Goal: Transaction & Acquisition: Purchase product/service

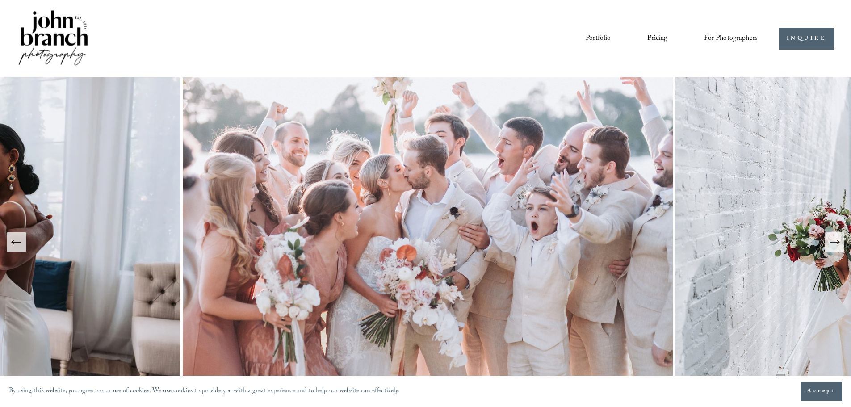
click at [831, 239] on icon "Next Slide" at bounding box center [834, 242] width 13 height 13
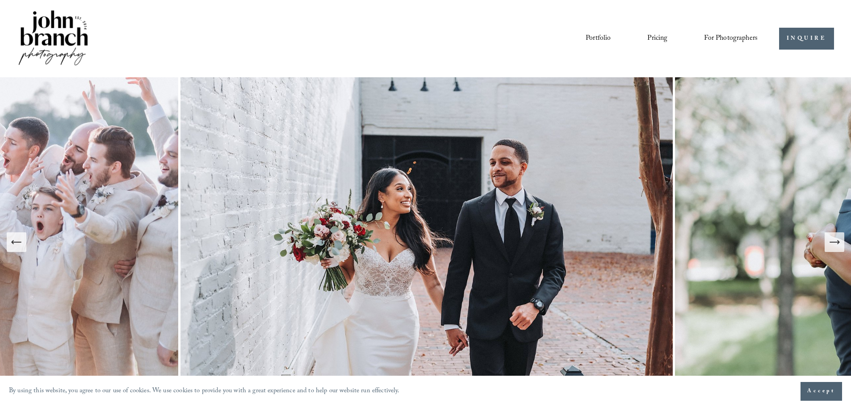
click at [840, 244] on icon "Next Slide" at bounding box center [834, 242] width 13 height 13
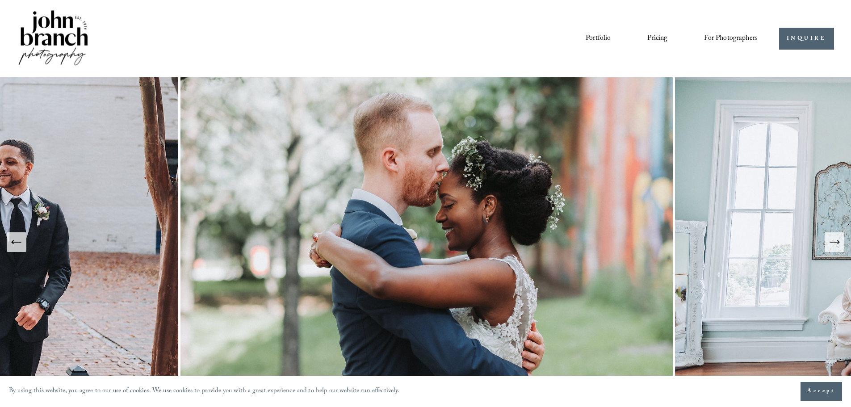
click at [840, 244] on icon "Next Slide" at bounding box center [834, 242] width 13 height 13
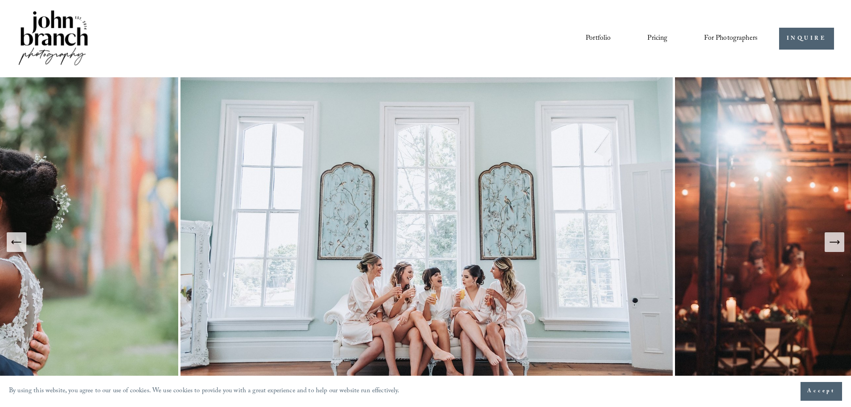
click at [837, 242] on icon "Next Slide" at bounding box center [834, 242] width 13 height 13
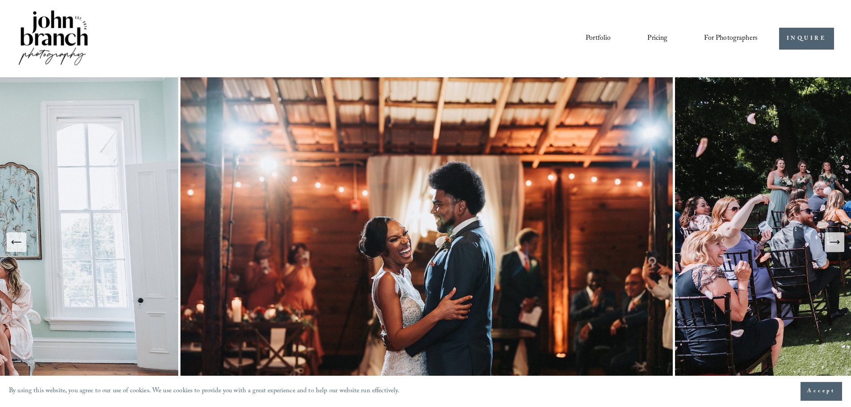
click at [837, 242] on icon "Next Slide" at bounding box center [834, 242] width 13 height 13
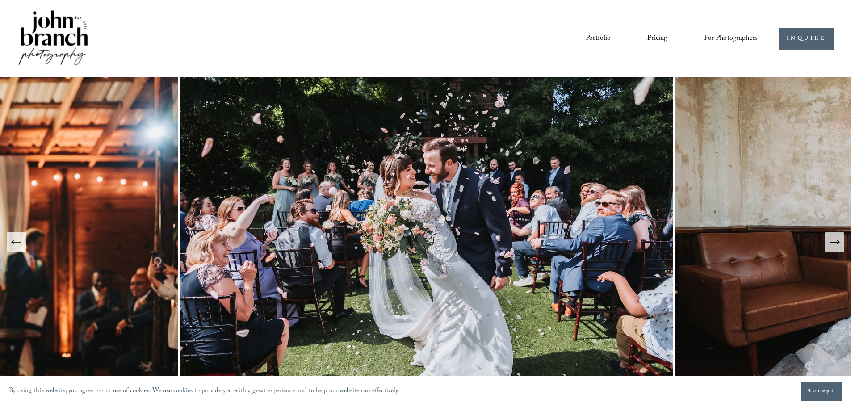
click at [837, 242] on icon "Next Slide" at bounding box center [834, 242] width 13 height 13
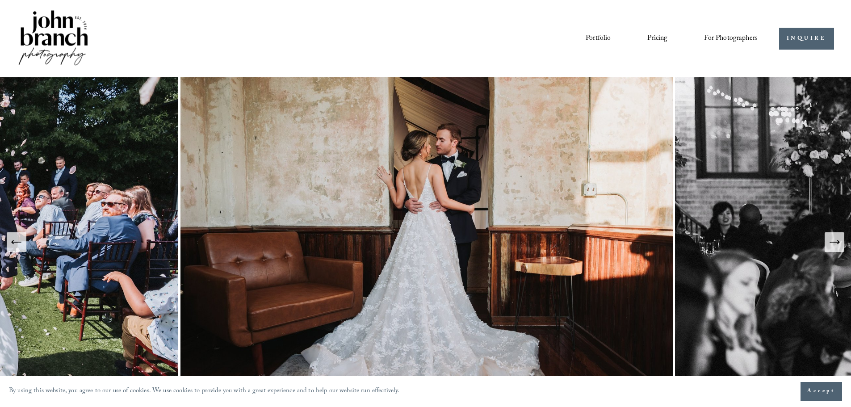
click at [837, 242] on icon "Next Slide" at bounding box center [834, 242] width 13 height 13
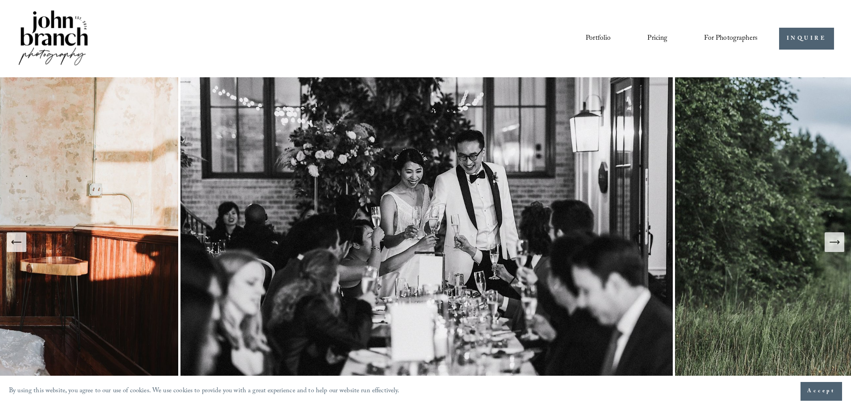
click at [837, 242] on icon "Next Slide" at bounding box center [834, 242] width 13 height 13
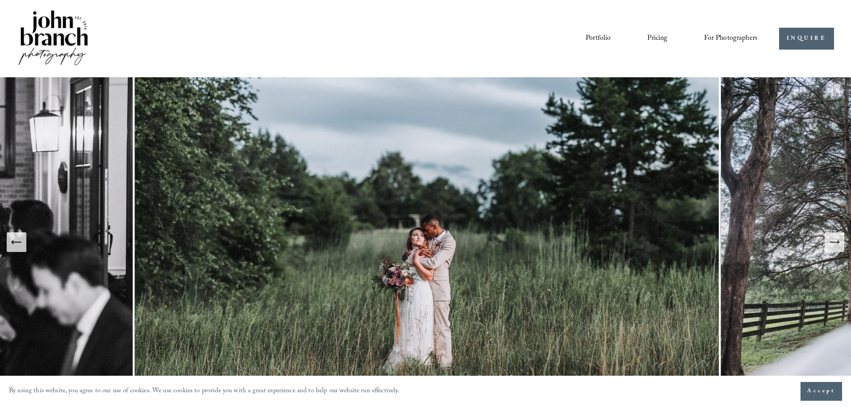
click at [837, 242] on icon "Next Slide" at bounding box center [834, 242] width 13 height 13
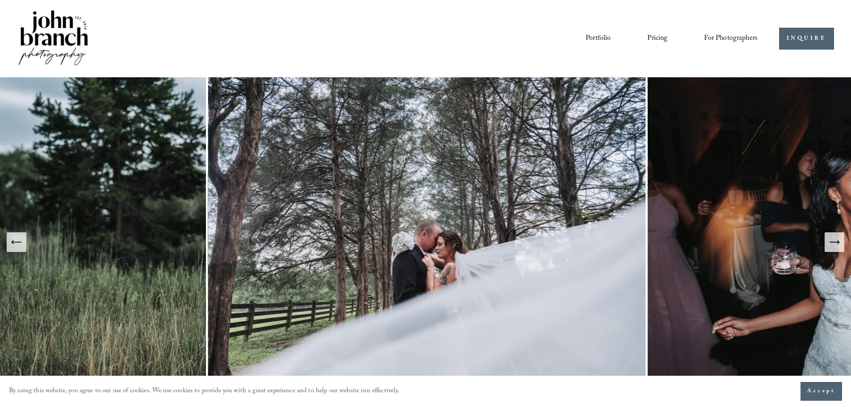
click at [837, 242] on icon "Next Slide" at bounding box center [834, 242] width 13 height 13
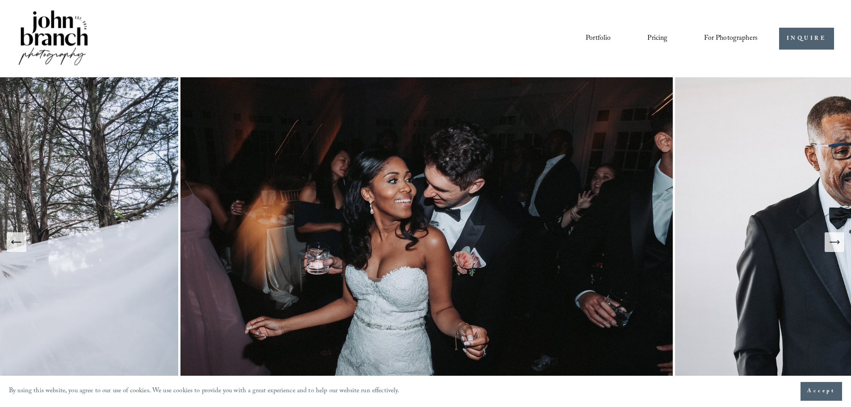
click at [837, 242] on icon "Next Slide" at bounding box center [834, 242] width 13 height 13
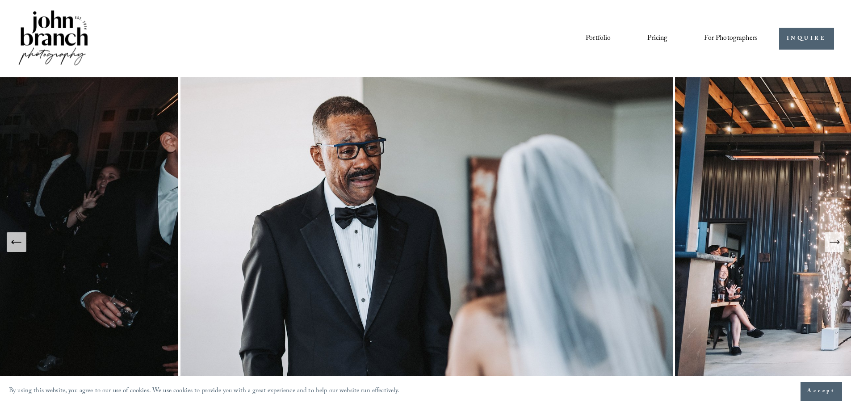
click at [837, 242] on icon "Next Slide" at bounding box center [834, 242] width 13 height 13
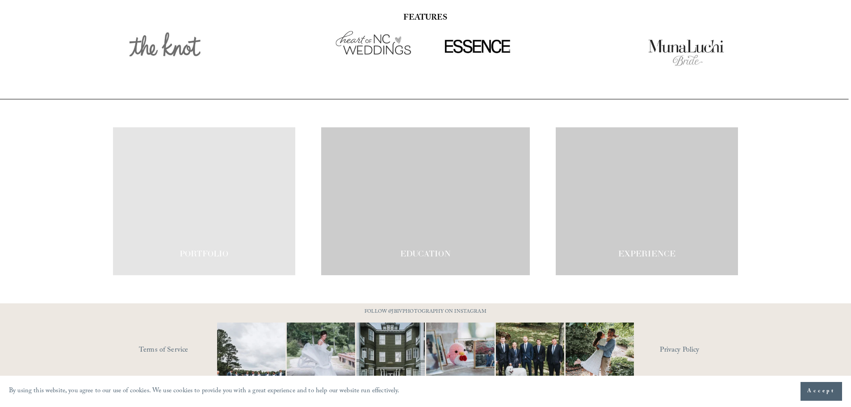
scroll to position [1560, 0]
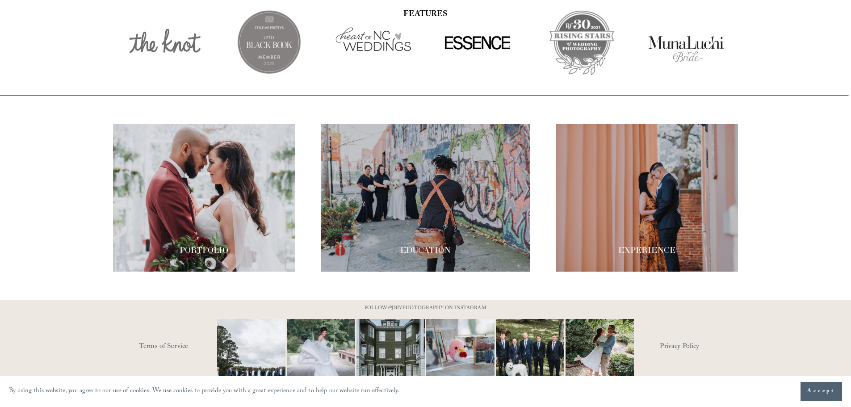
click at [664, 189] on div at bounding box center [647, 198] width 182 height 148
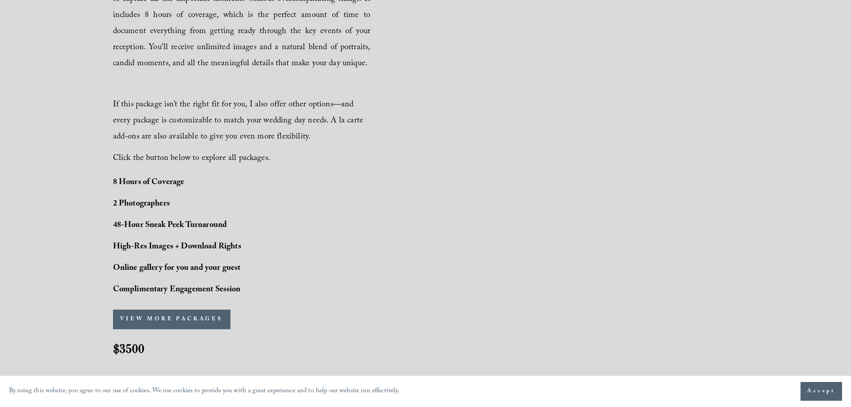
scroll to position [670, 0]
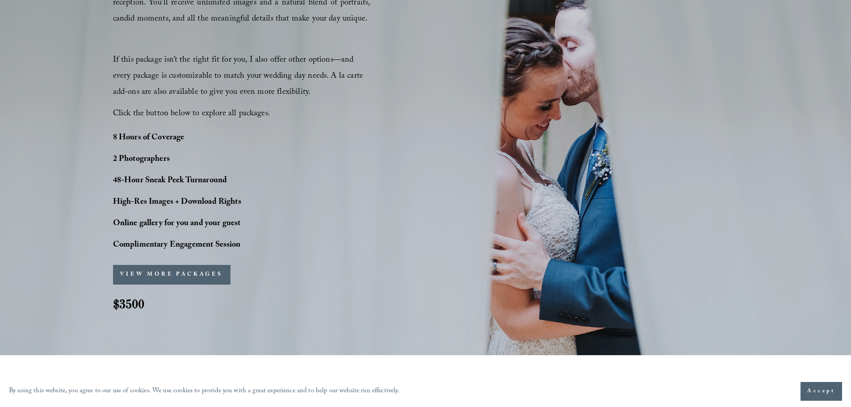
click at [205, 272] on button "VIEW MORE PACKAGES" at bounding box center [172, 275] width 118 height 20
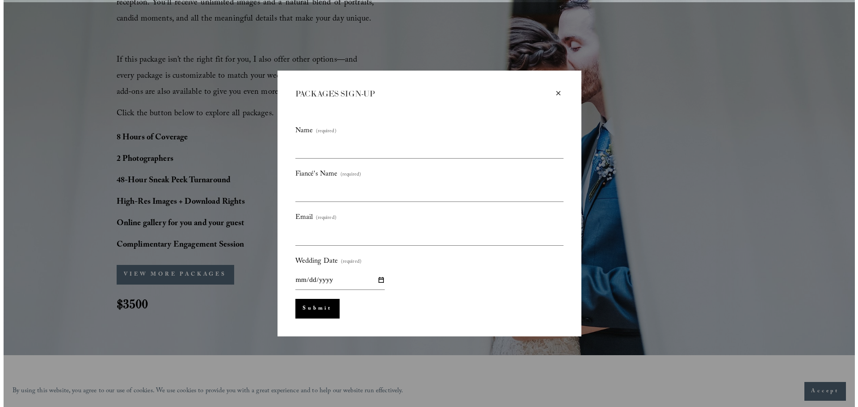
scroll to position [672, 0]
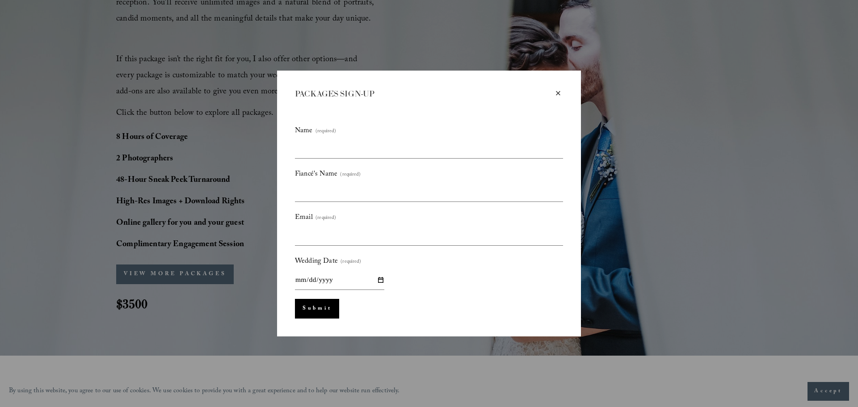
click at [559, 94] on div "×" at bounding box center [558, 93] width 10 height 10
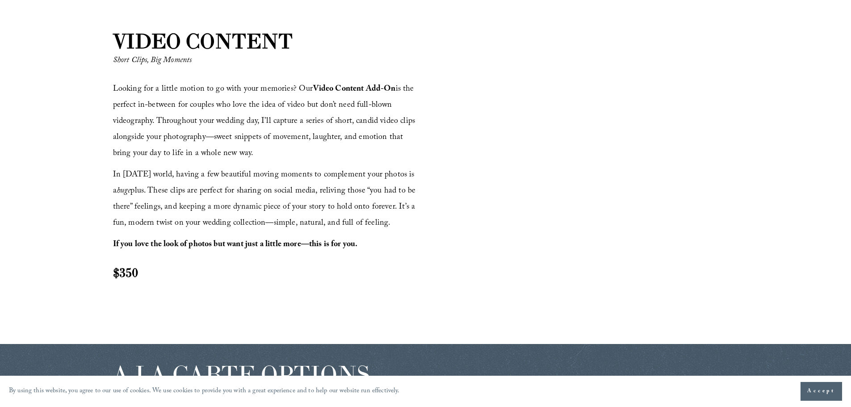
scroll to position [1028, 0]
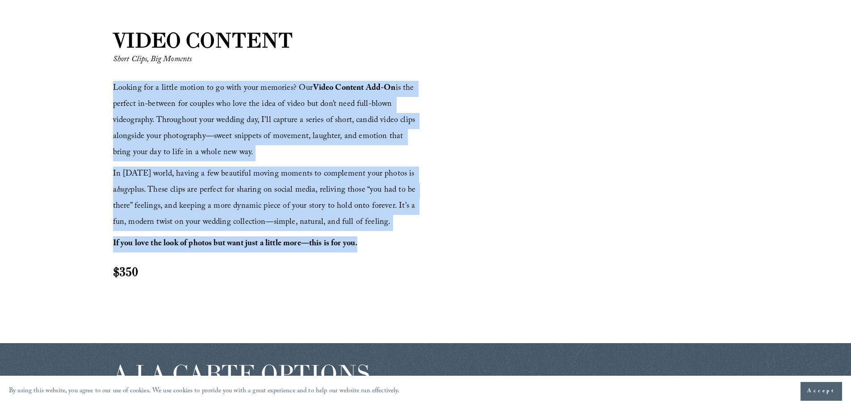
drag, startPoint x: 113, startPoint y: 90, endPoint x: 361, endPoint y: 244, distance: 292.3
click at [361, 244] on div "Looking for a little motion to go with your memories? Our Video Content Add-On …" at bounding box center [268, 180] width 310 height 199
copy div "Looking for a little motion to go with your memories? Our Video Content Add-On …"
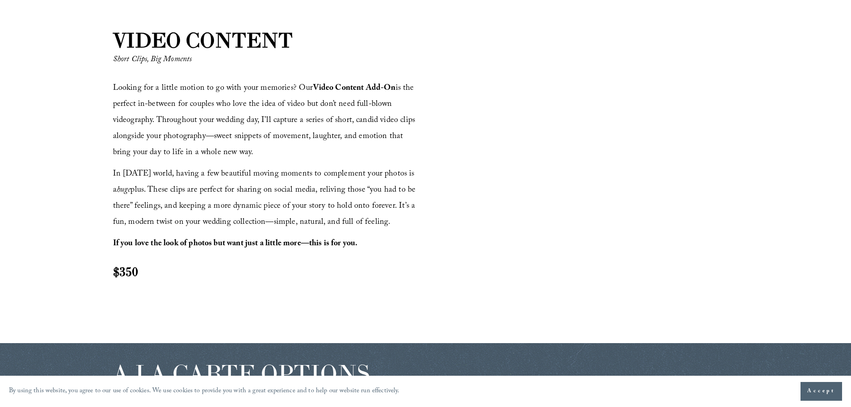
click at [401, 264] on h2 "$350" at bounding box center [268, 271] width 310 height 17
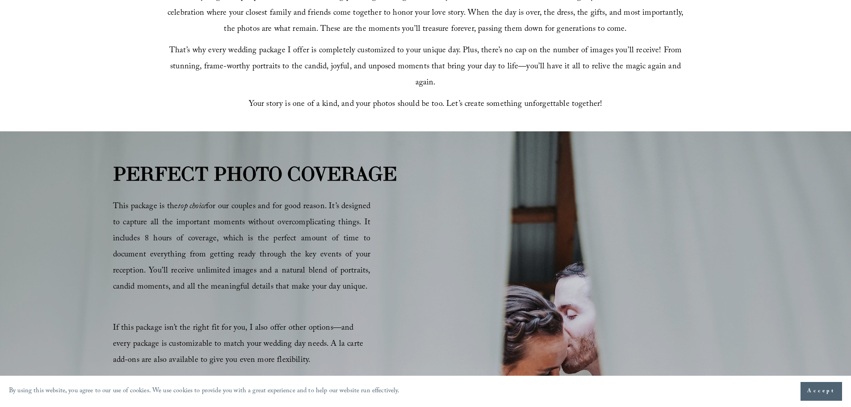
scroll to position [491, 0]
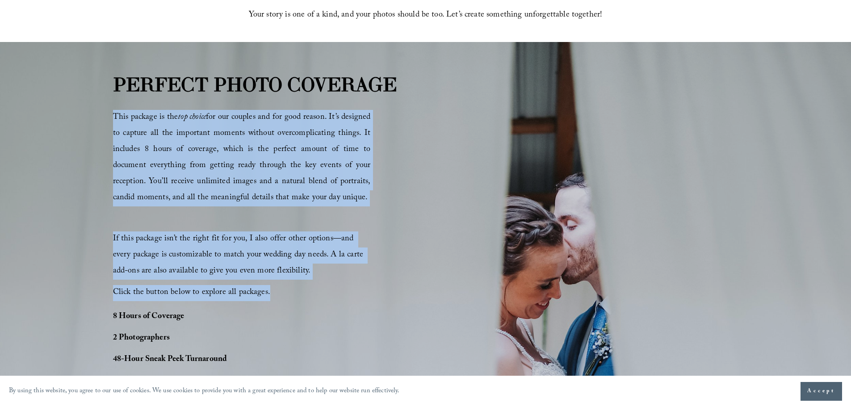
drag, startPoint x: 105, startPoint y: 118, endPoint x: 376, endPoint y: 288, distance: 319.5
click at [376, 288] on div "PERFECT PHOTO COVERAGE This package is the top choice for our couples and for g…" at bounding box center [425, 288] width 851 height 436
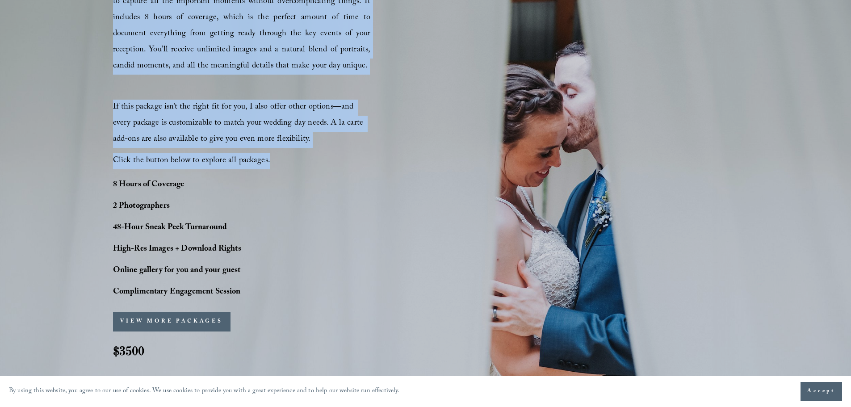
scroll to position [626, 0]
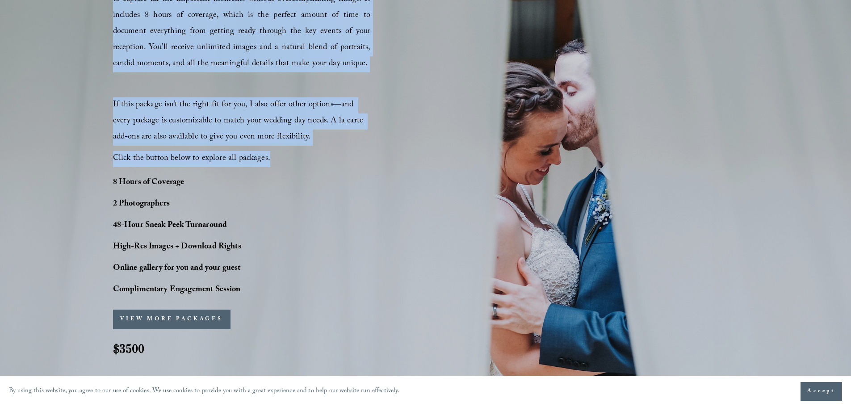
copy div "This package is the top choice for our couples and for good reason. It’s design…"
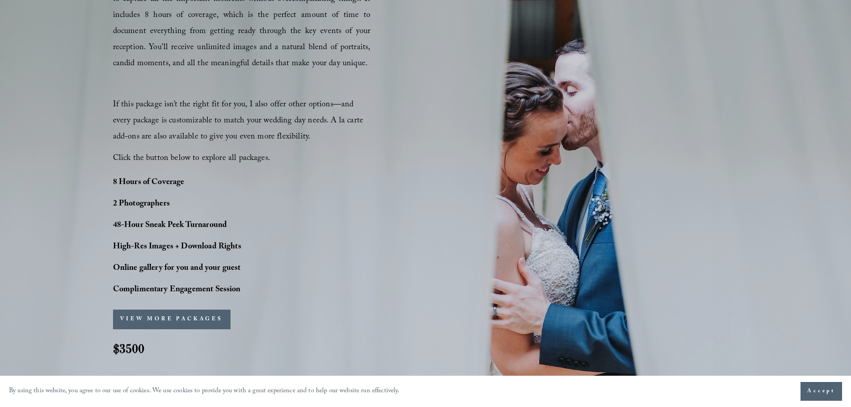
click at [302, 193] on div "PERFECT PHOTO COVERAGE This package is the top choice for our couples and for g…" at bounding box center [425, 154] width 851 height 436
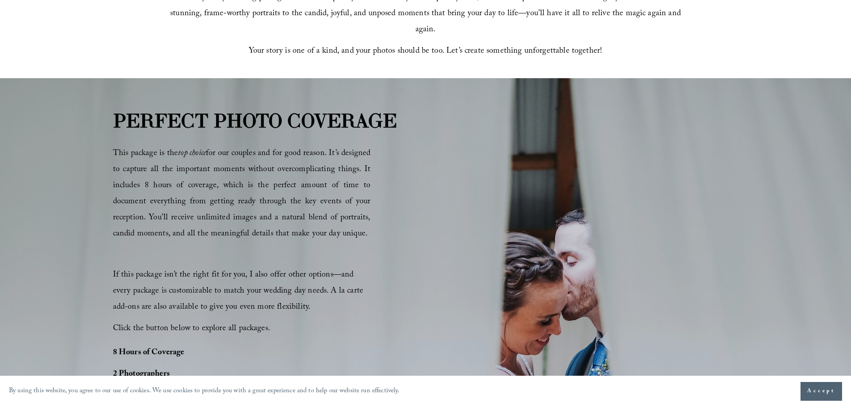
scroll to position [447, 0]
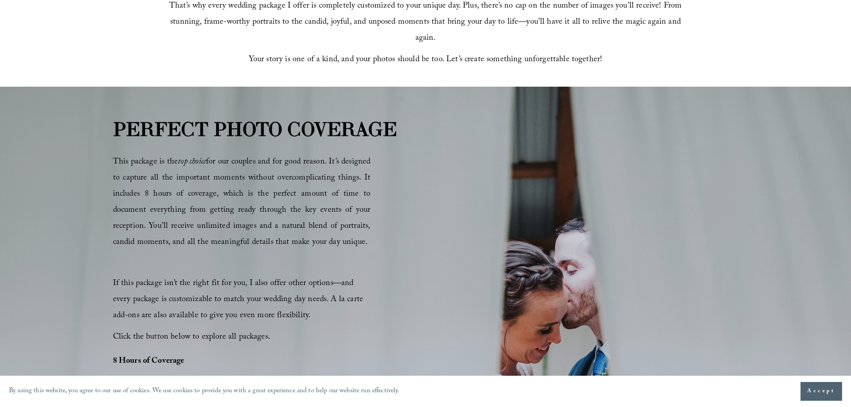
click at [341, 256] on div "This package is the top choice for our couples and for good reason. It’s design…" at bounding box center [242, 250] width 258 height 191
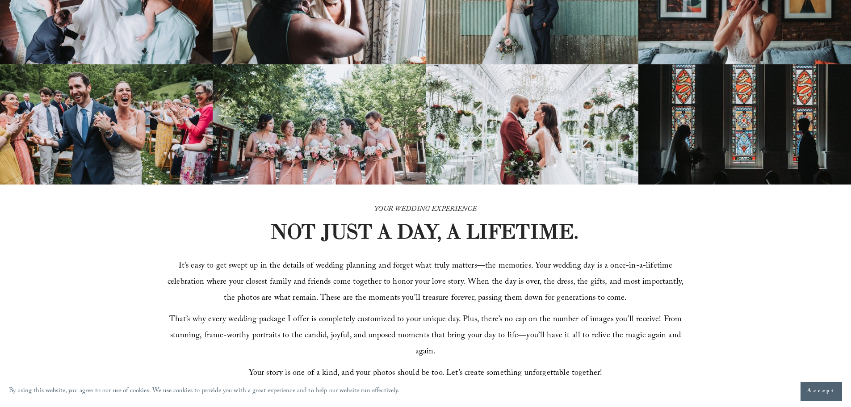
scroll to position [134, 0]
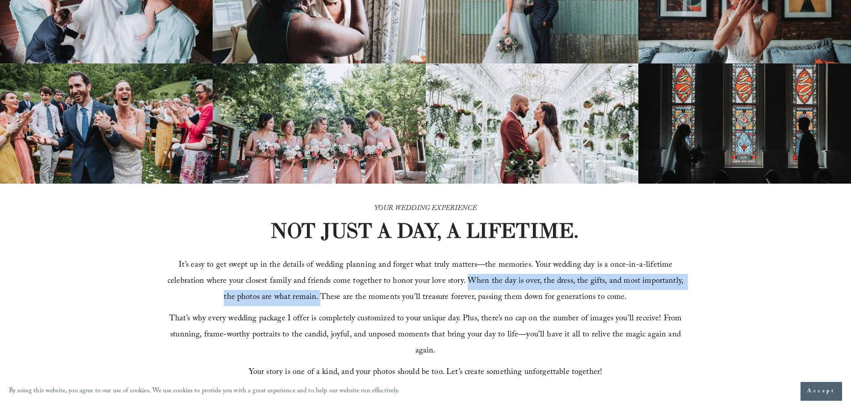
drag, startPoint x: 464, startPoint y: 289, endPoint x: 316, endPoint y: 301, distance: 148.8
click at [316, 301] on span "It’s easy to get swept up in the details of wedding planning and forget what tr…" at bounding box center [427, 282] width 518 height 46
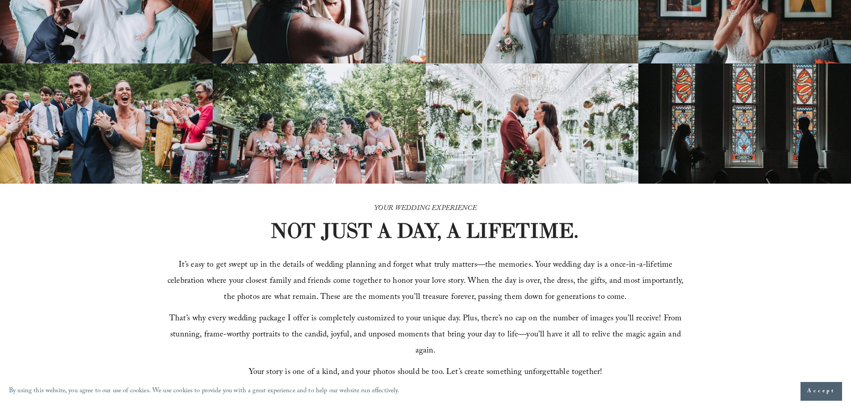
click at [367, 300] on span "It’s easy to get swept up in the details of wedding planning and forget what tr…" at bounding box center [427, 282] width 518 height 46
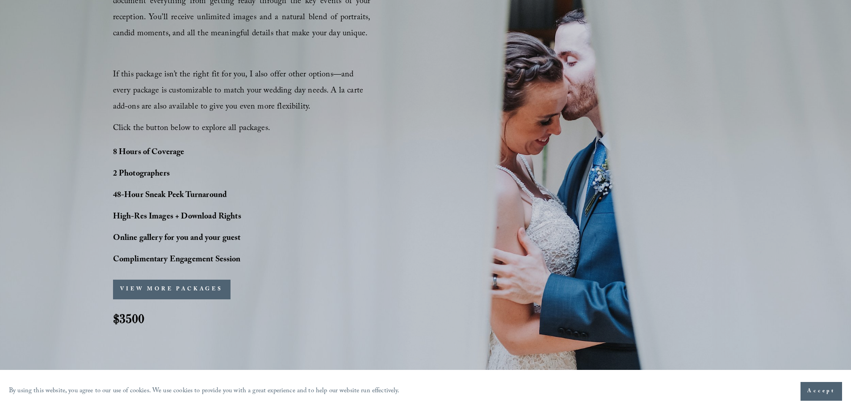
scroll to position [626, 0]
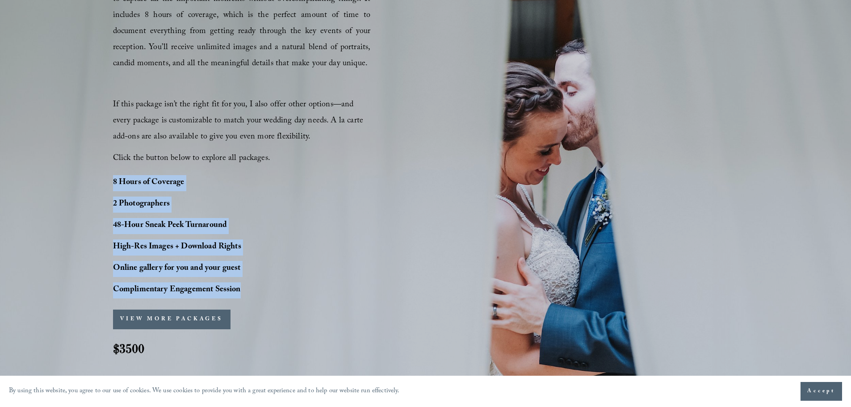
drag, startPoint x: 113, startPoint y: 184, endPoint x: 244, endPoint y: 282, distance: 163.7
click at [246, 282] on div "8 Hours of Coverage 2 Photographers 48-Hour Sneak Peek Turnaround High-Res Imag…" at bounding box center [202, 236] width 179 height 123
copy div "8 Hours of Coverage 2 Photographers 48-Hour Sneak Peek Turnaround High-Res Imag…"
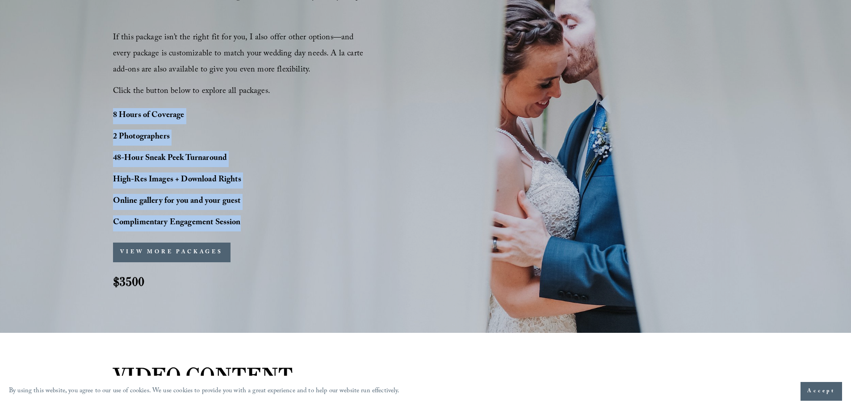
scroll to position [715, 0]
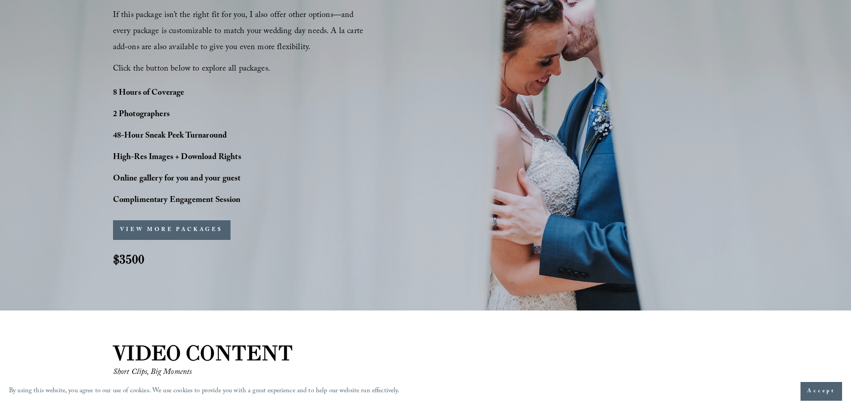
click at [394, 239] on div "PERFECT PHOTO COVERAGE This package is the top choice for our couples and for g…" at bounding box center [425, 65] width 851 height 436
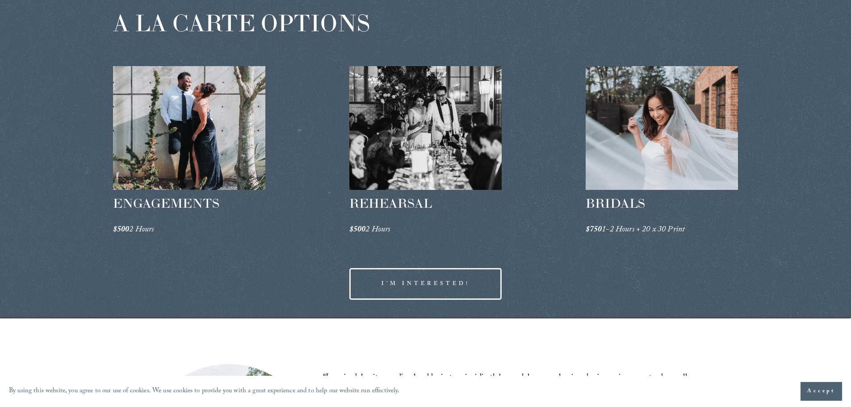
scroll to position [1385, 0]
